Goal: Task Accomplishment & Management: Manage account settings

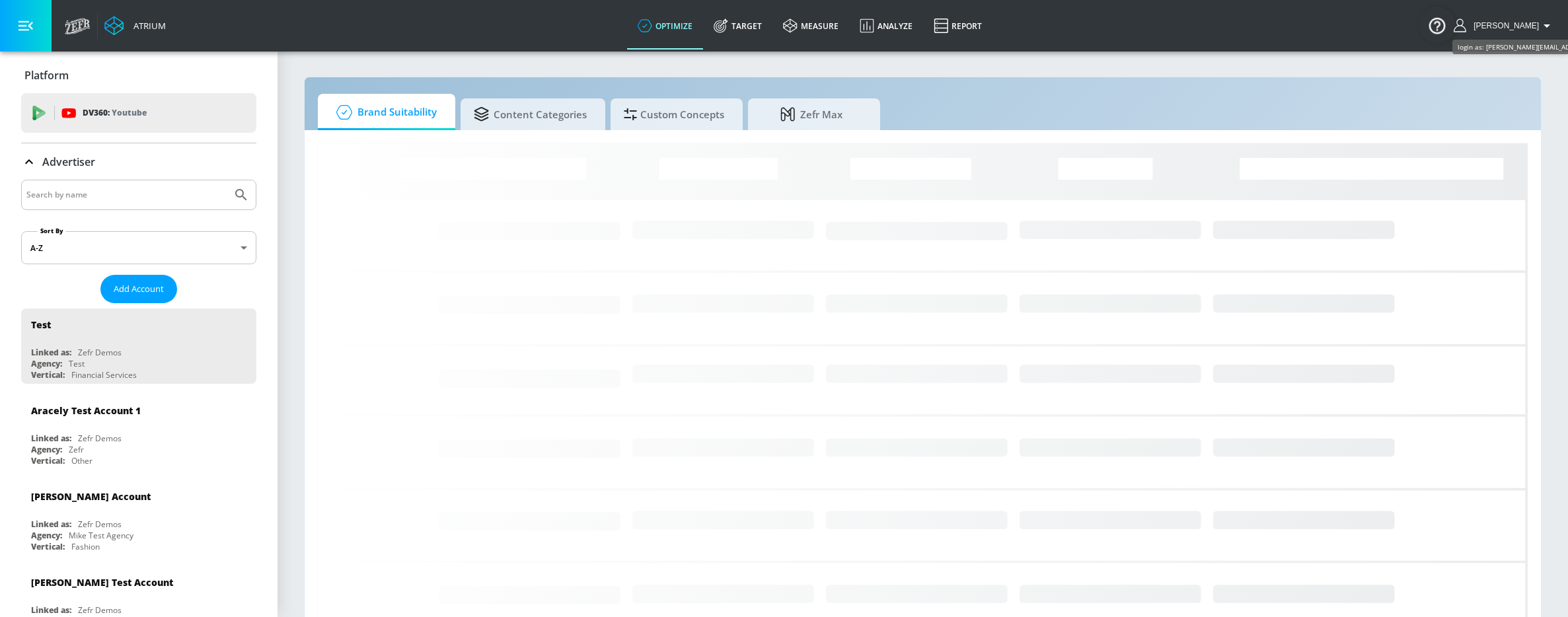
click at [1513, 24] on span "[PERSON_NAME]" at bounding box center [1503, 26] width 71 height 9
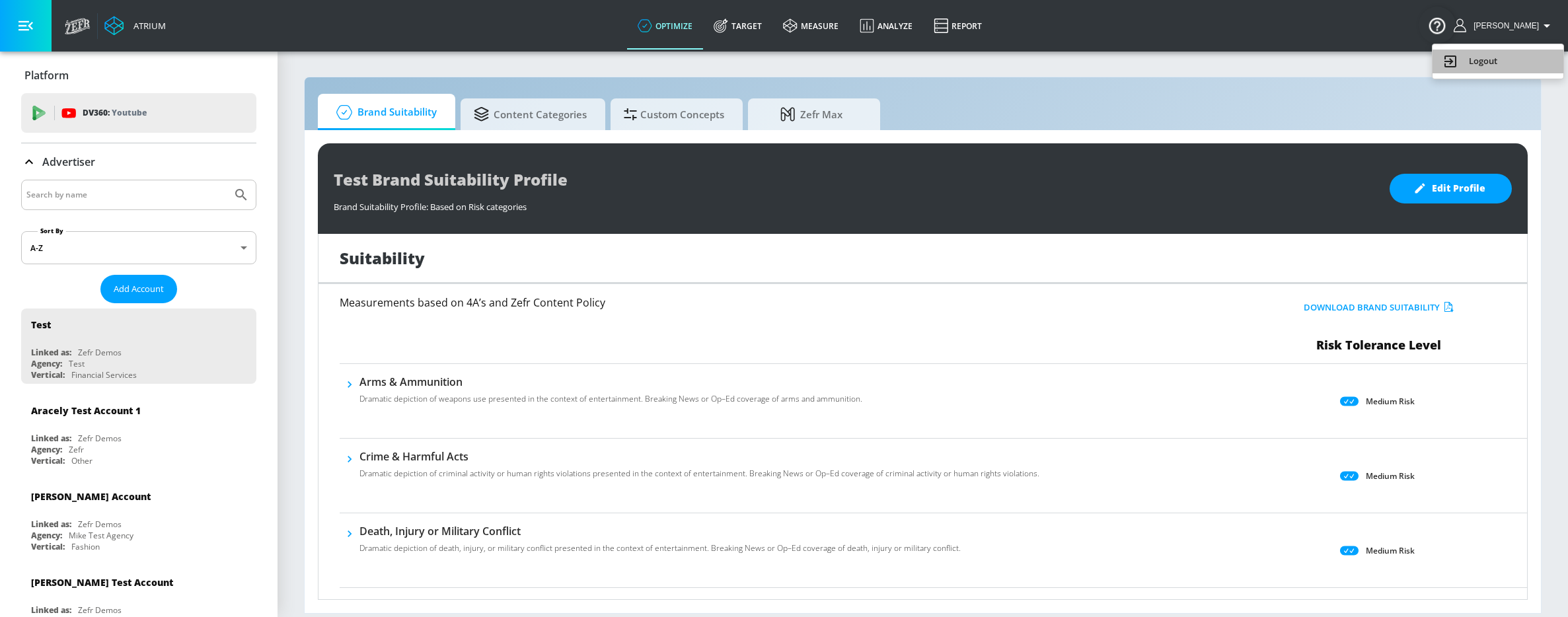
click at [1462, 70] on li "Logout" at bounding box center [1498, 61] width 131 height 24
click at [1515, 22] on span "[PERSON_NAME]" at bounding box center [1503, 26] width 71 height 9
click at [1502, 65] on div "Logout" at bounding box center [1498, 61] width 111 height 16
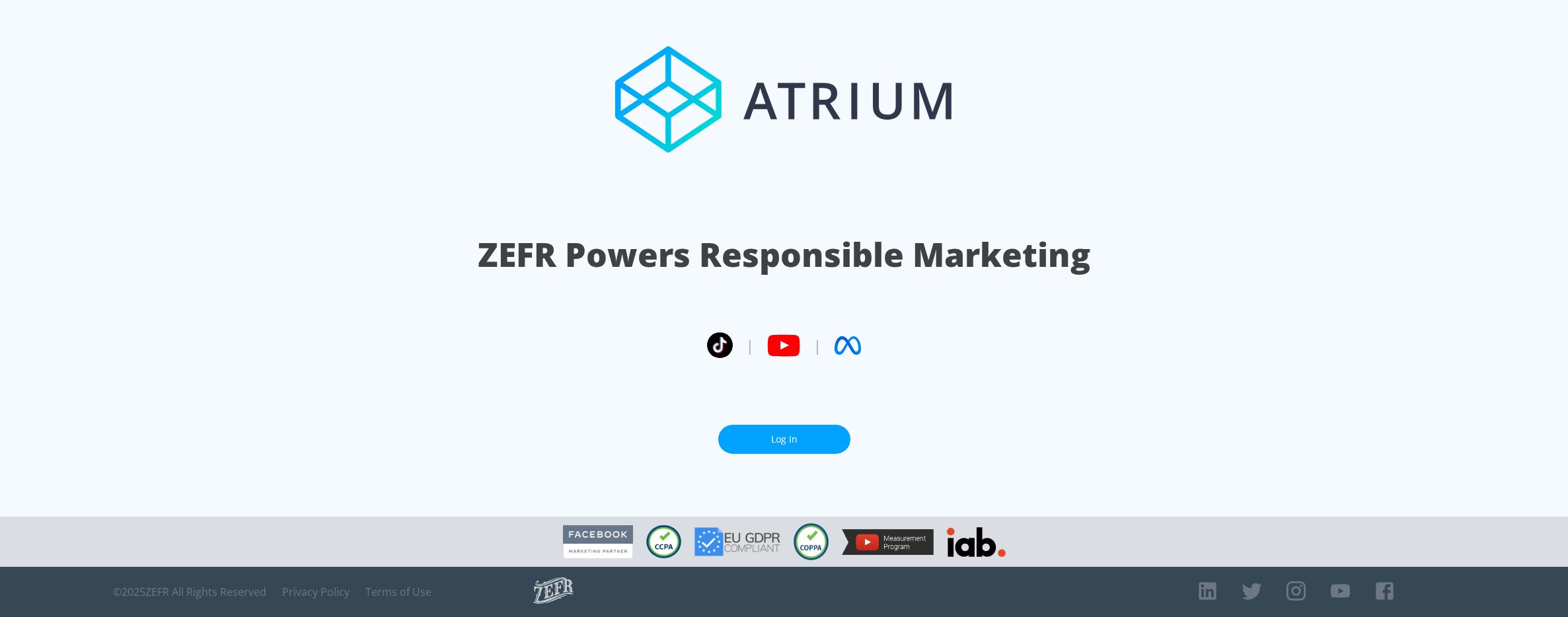
click at [799, 441] on link "Log In" at bounding box center [784, 440] width 132 height 30
